Goal: Task Accomplishment & Management: Complete application form

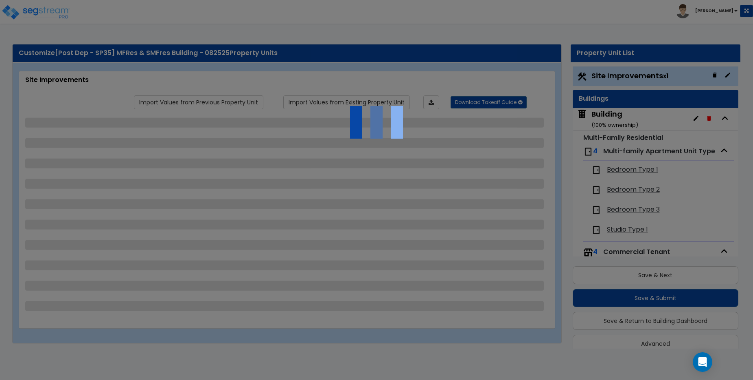
scroll to position [12, 0]
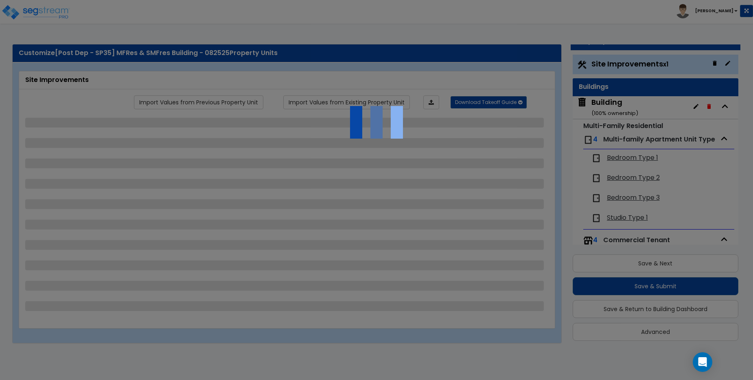
select select "2"
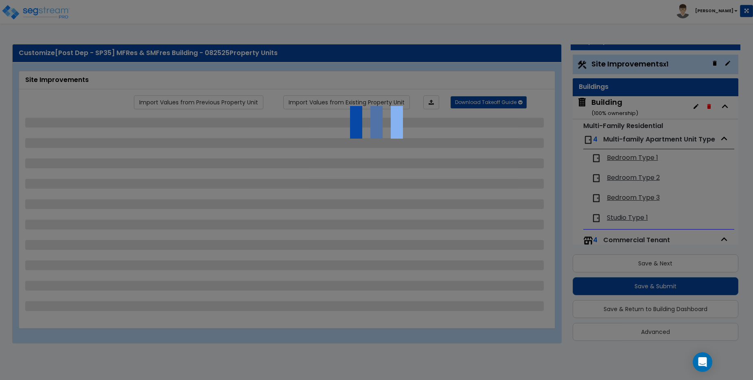
select select "2"
select select "1"
select select "2"
select select "1"
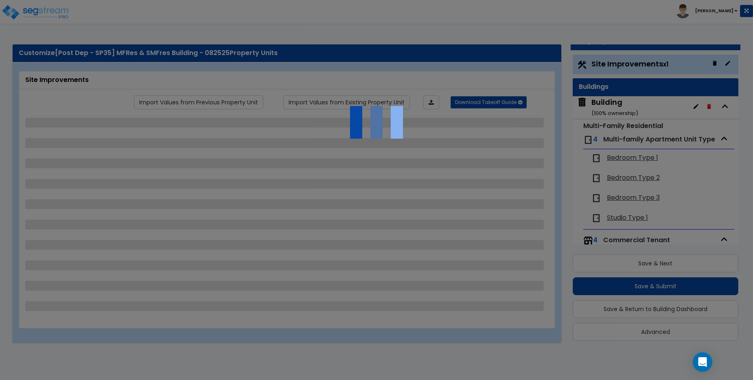
select select "1"
select select "2"
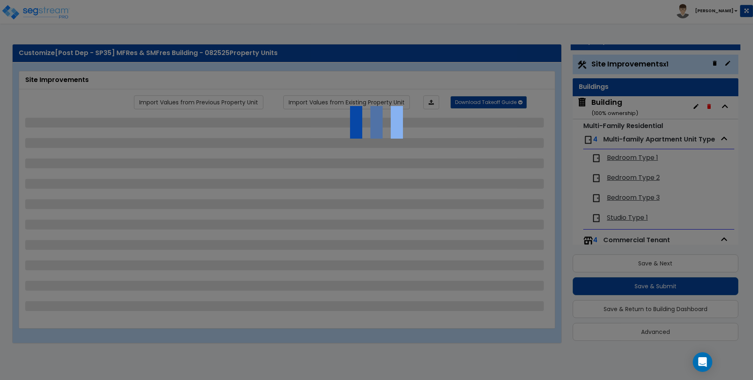
select select "2"
select select "1"
select select "10"
select select "1"
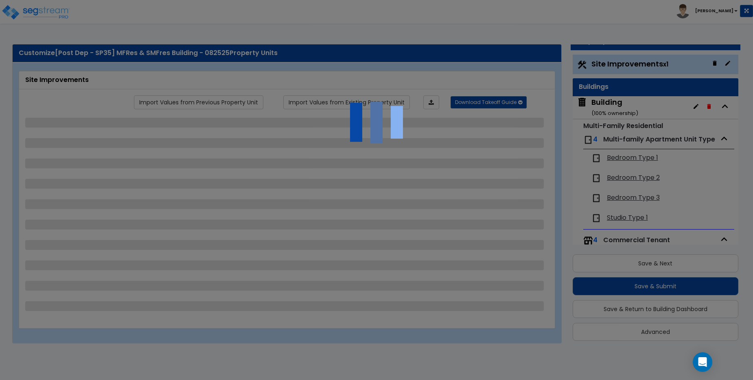
select select "3"
select select "2"
select select "4"
select select "1"
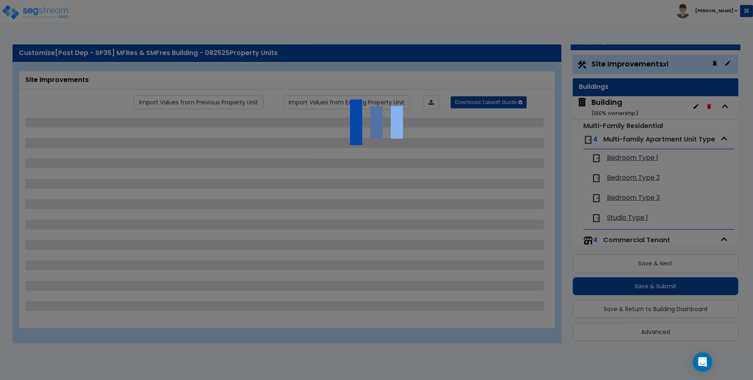
select select "1"
select select "6"
select select "2"
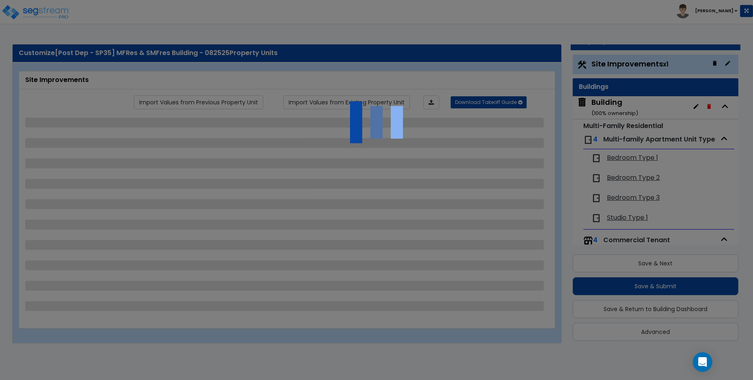
select select "2"
select select "1"
select select "2"
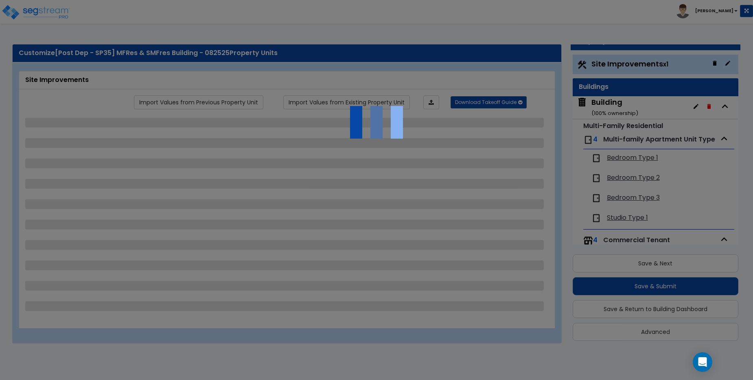
select select "2"
select select "1"
select select "8"
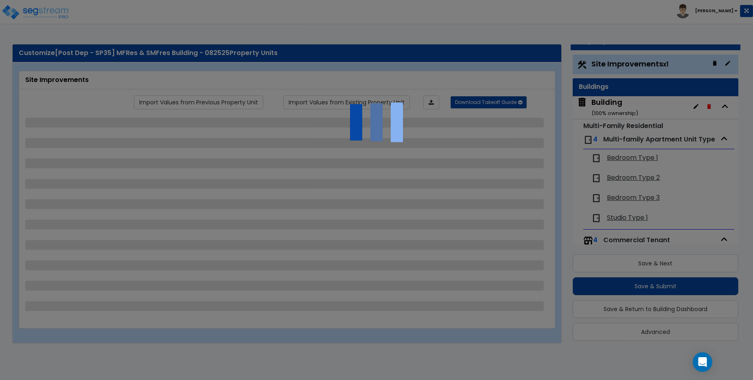
select select "2"
select select "1"
select select "20"
select select "2"
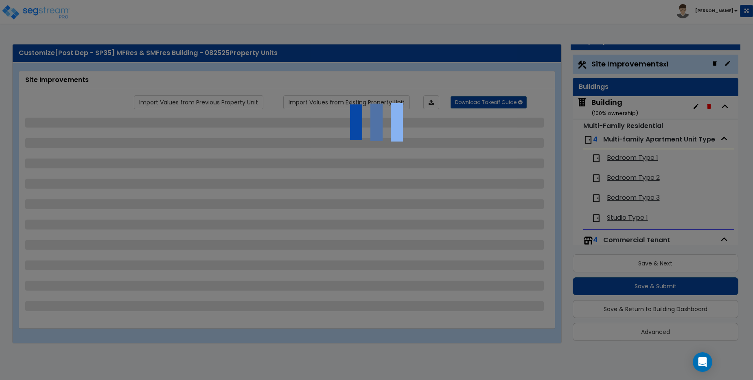
select select "5"
select select "3"
select select "1"
select select "2"
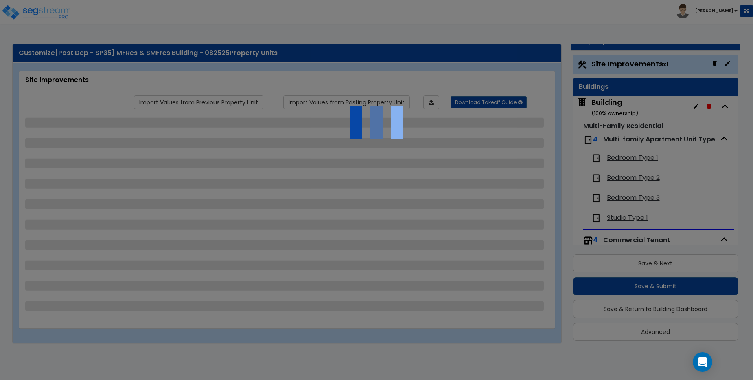
select select "1"
select select "2"
select select "3"
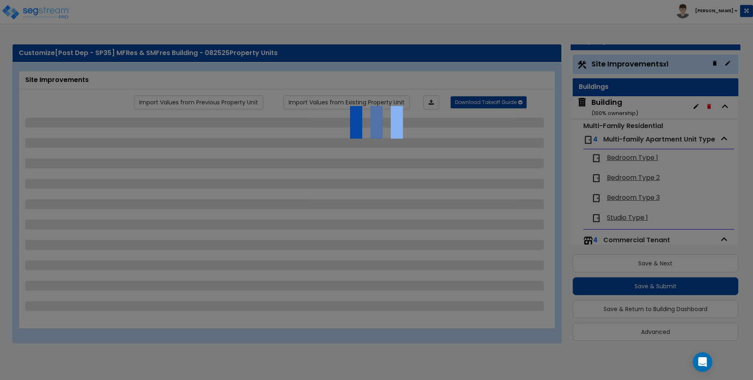
select select "1"
select select "2"
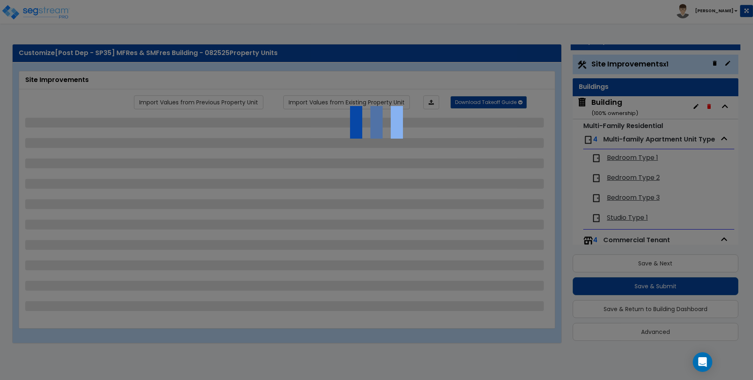
select select "2"
select select "1"
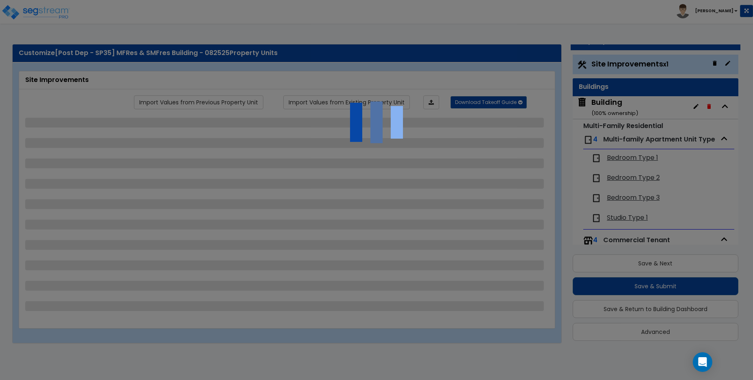
select select "4"
select select "2"
select select "1"
select select "2"
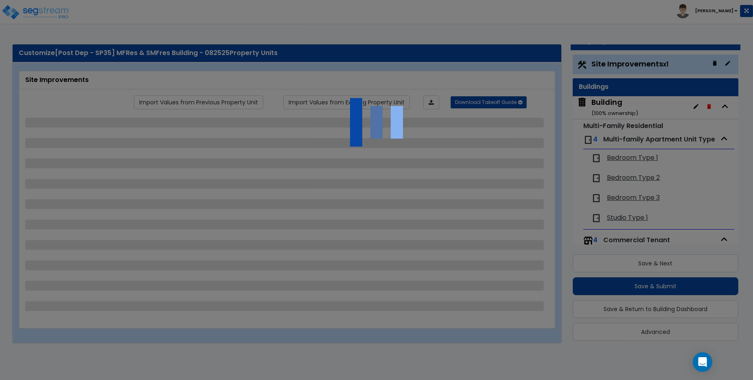
select select "1"
select select "2"
select select "6"
select select "2"
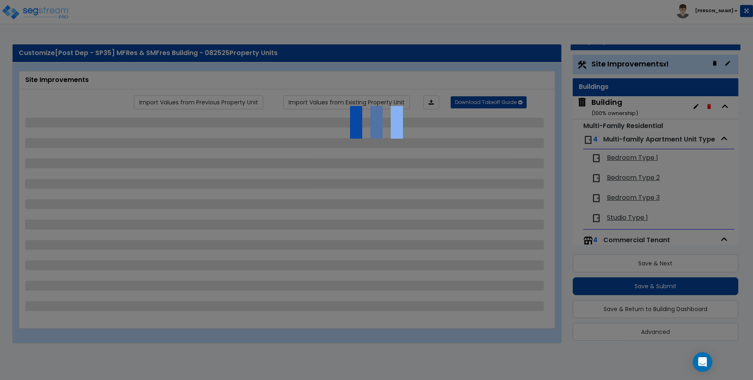
select select "3"
select select "2"
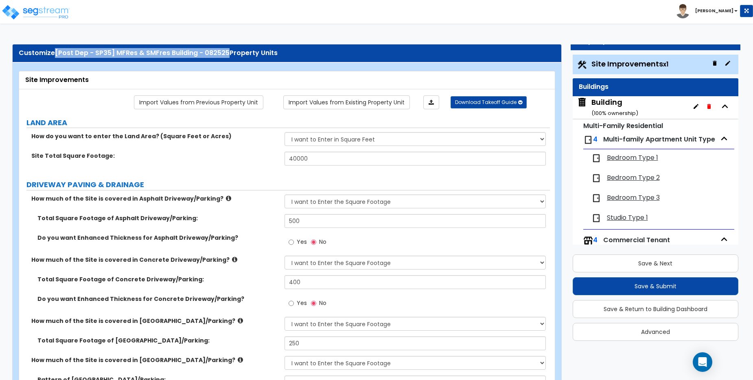
drag, startPoint x: 57, startPoint y: 53, endPoint x: 227, endPoint y: 51, distance: 170.7
click at [227, 51] on span "[Post Dep - SP35] MFRes & SMFres Building - 082525" at bounding box center [142, 52] width 175 height 9
copy span "[Post Dep - SP35] MFRes & SMFres Building - 082525"
